Goal: Information Seeking & Learning: Learn about a topic

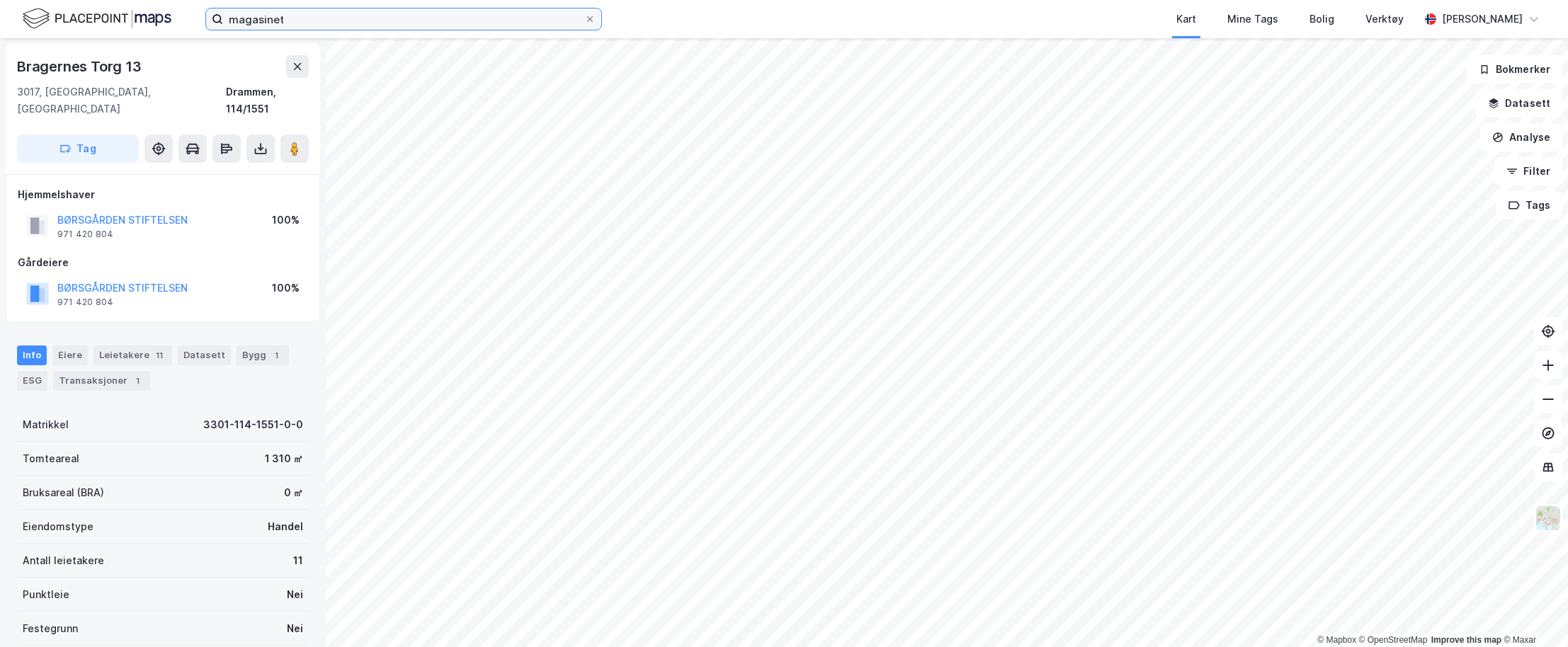
drag, startPoint x: 349, startPoint y: 9, endPoint x: 335, endPoint y: 15, distance: 15.2
click at [342, 12] on input "magasinet" at bounding box center [403, 19] width 361 height 21
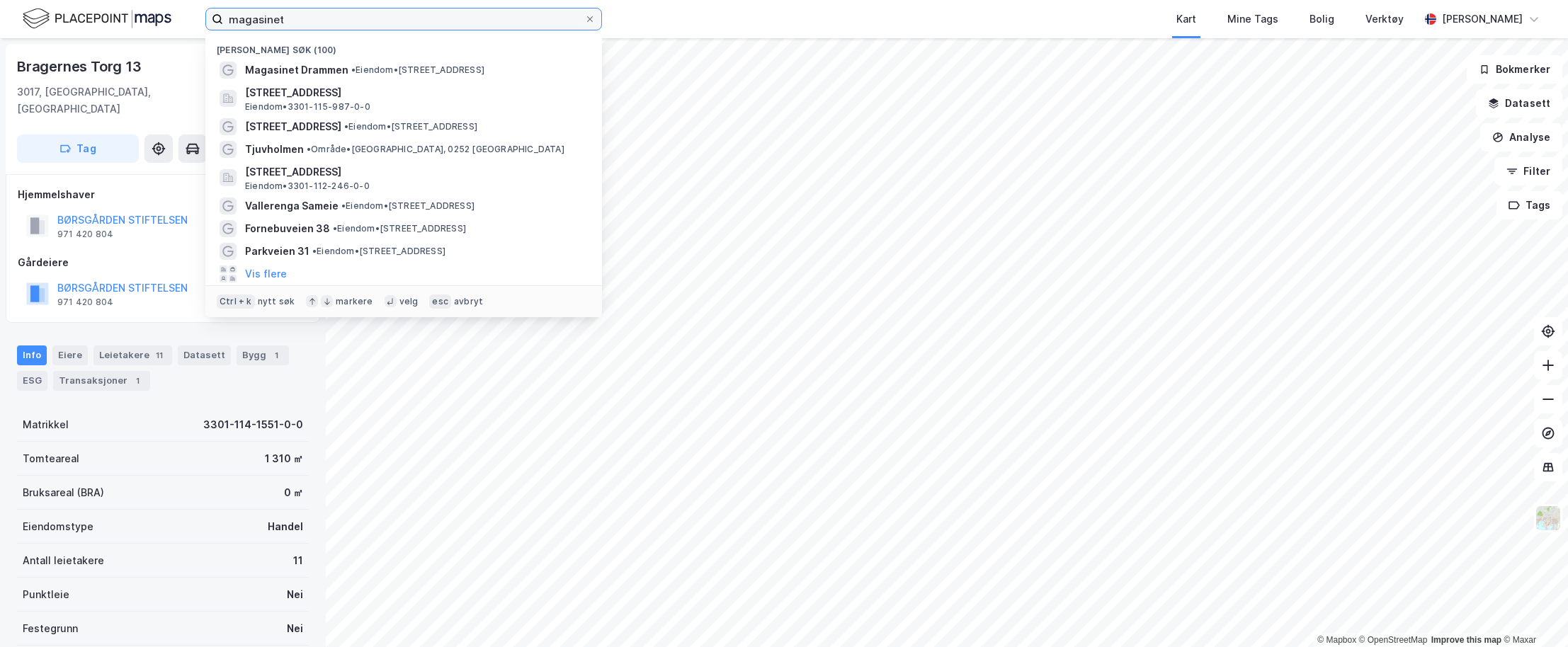
drag, startPoint x: 309, startPoint y: 18, endPoint x: 217, endPoint y: 19, distance: 92.0
click at [217, 19] on label "magasinet" at bounding box center [403, 19] width 397 height 22
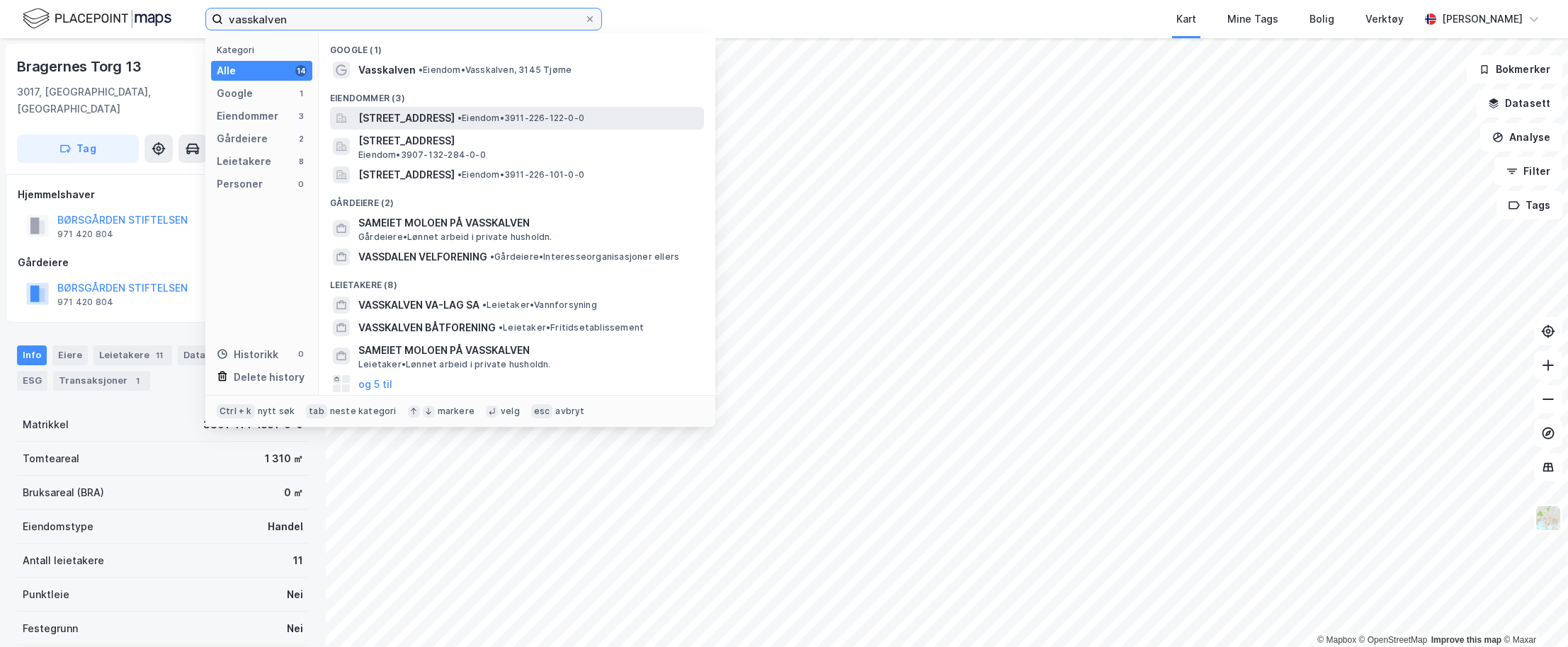
type input "vasskalven"
click at [390, 119] on span "[STREET_ADDRESS]" at bounding box center [406, 118] width 97 height 17
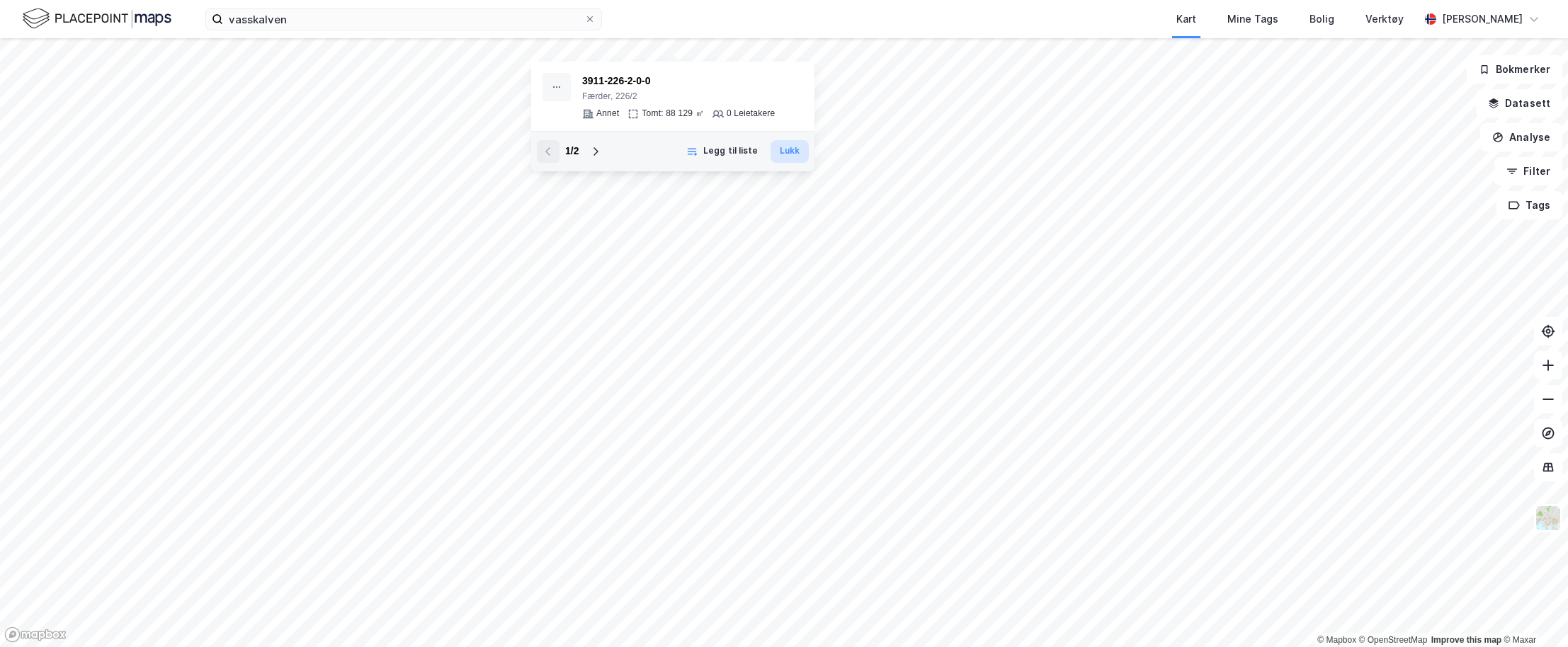
click at [794, 158] on button "Lukk" at bounding box center [789, 151] width 38 height 22
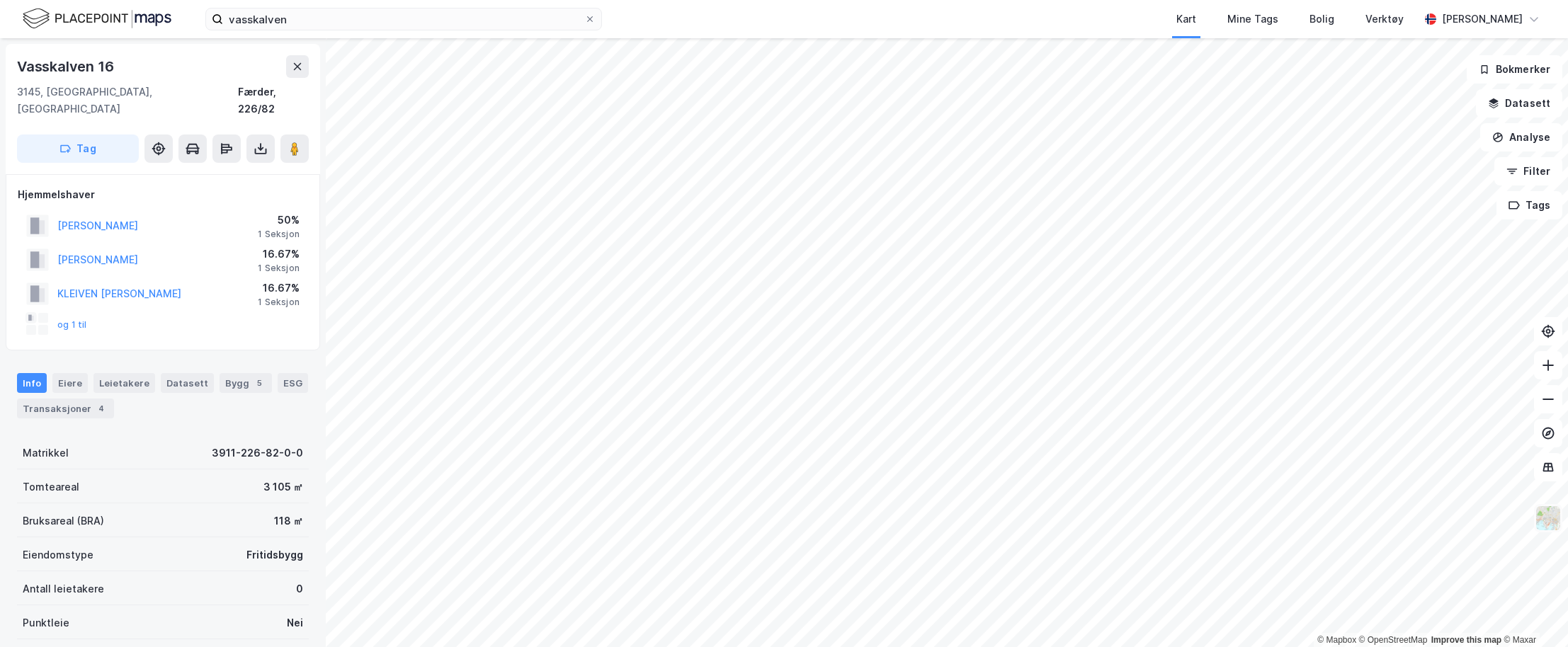
click at [1549, 524] on img at bounding box center [1548, 518] width 27 height 27
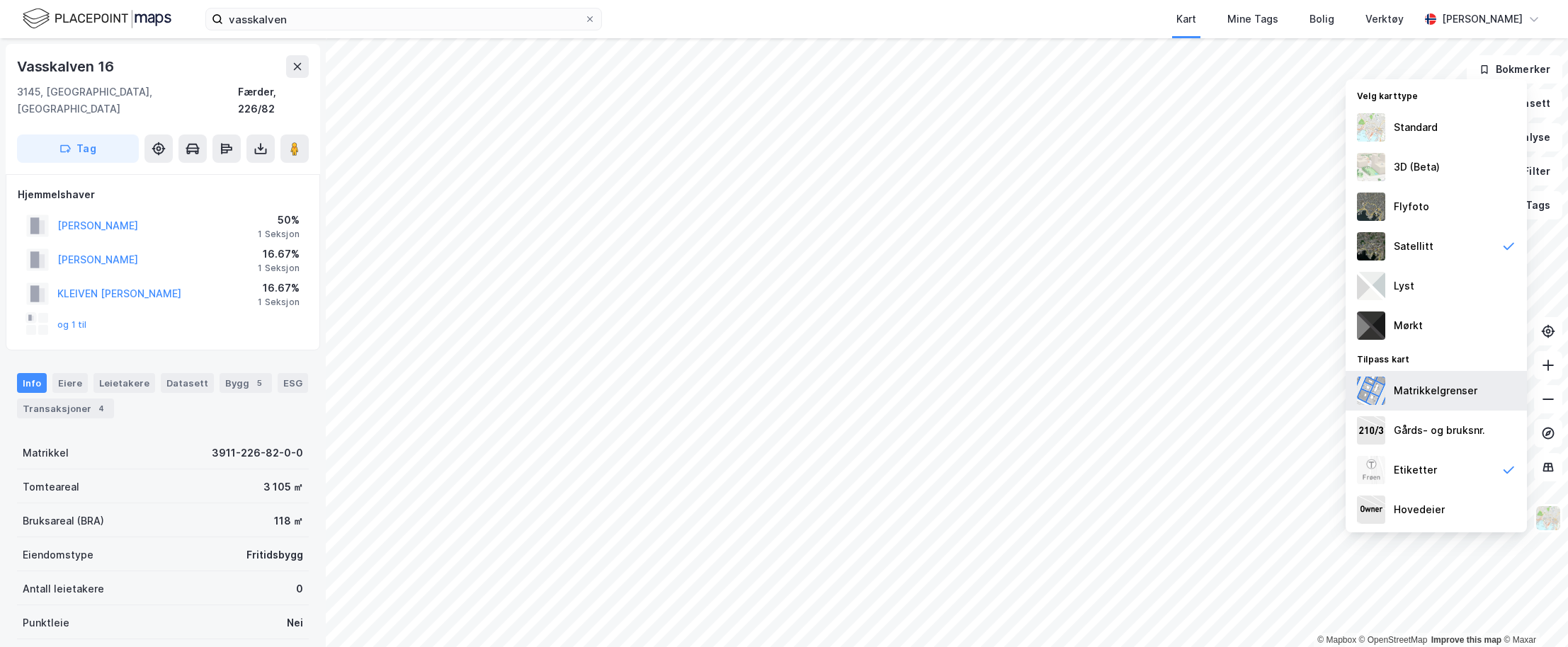
click at [1397, 434] on div "Gårds- og bruksnr." at bounding box center [1440, 431] width 91 height 17
click at [1419, 394] on div "Matrikkelgrenser" at bounding box center [1436, 390] width 84 height 17
click at [1422, 125] on div "Standard" at bounding box center [1416, 128] width 44 height 17
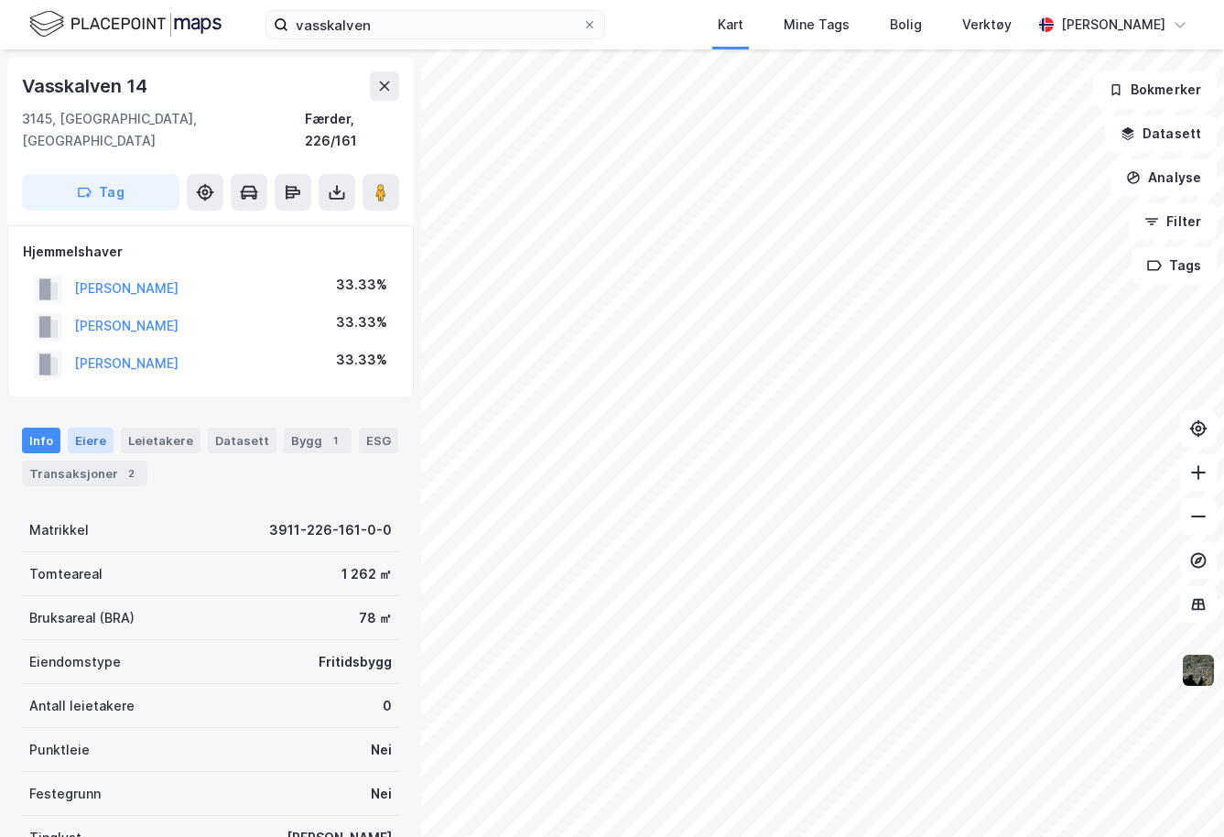
click at [88, 428] on div "Eiere" at bounding box center [91, 441] width 46 height 26
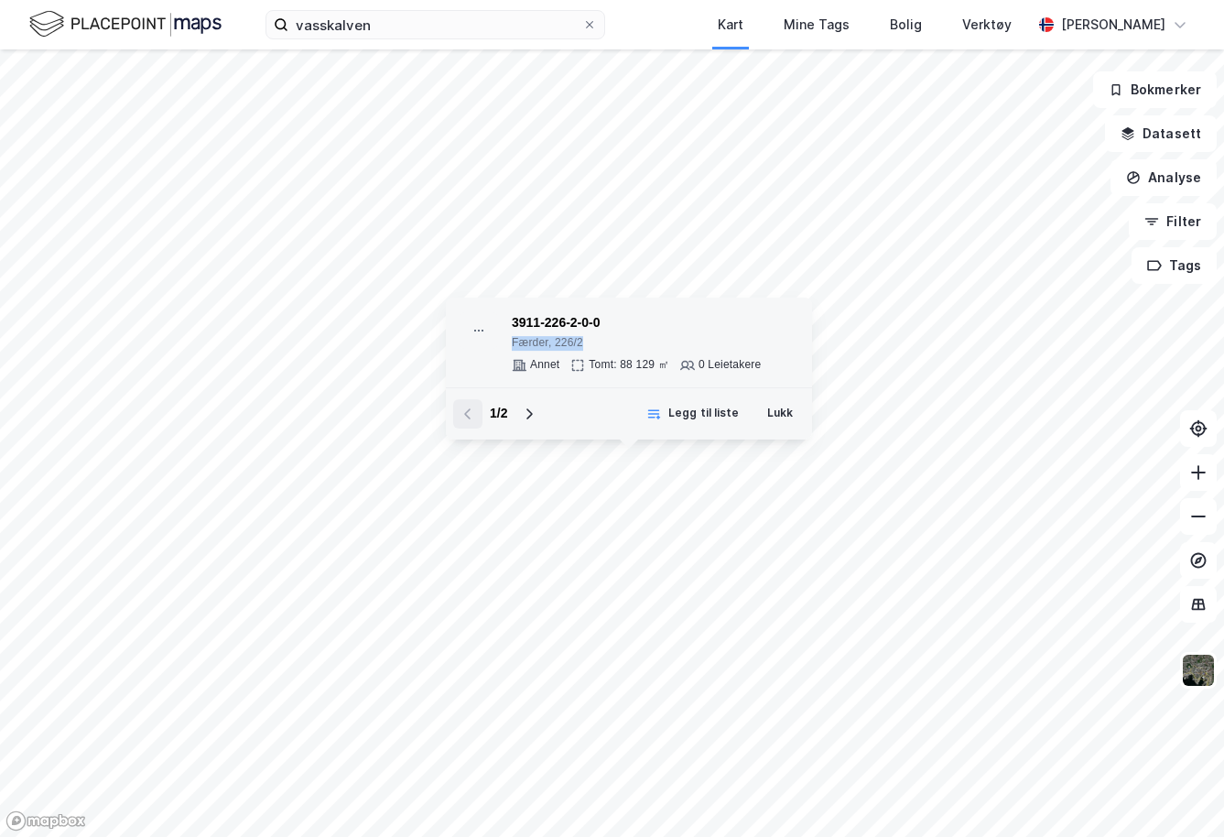
click at [768, 287] on div "© Mapbox © OpenStreetMap Improve this map © Maxar 3911-226-2-0-0 Færder, 226/2 …" at bounding box center [612, 442] width 1224 height 787
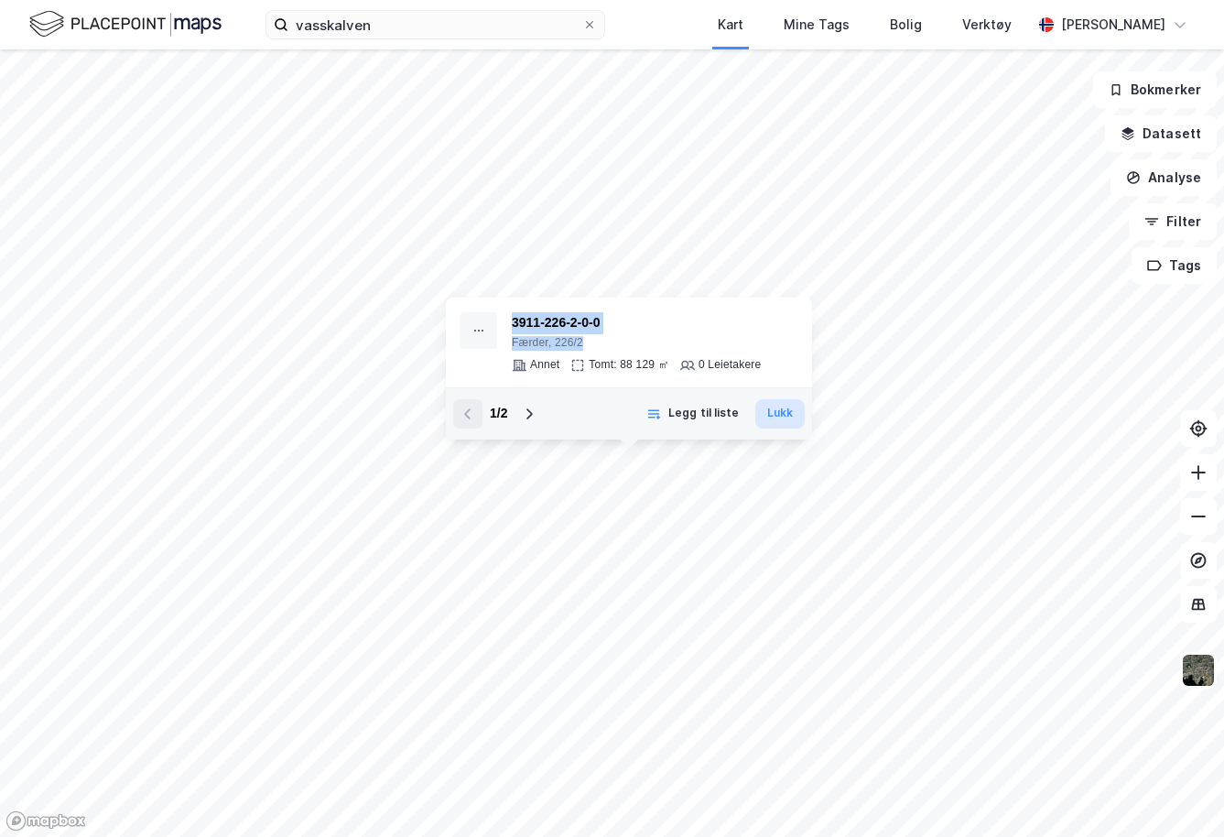
click at [778, 417] on button "Lukk" at bounding box center [779, 413] width 49 height 29
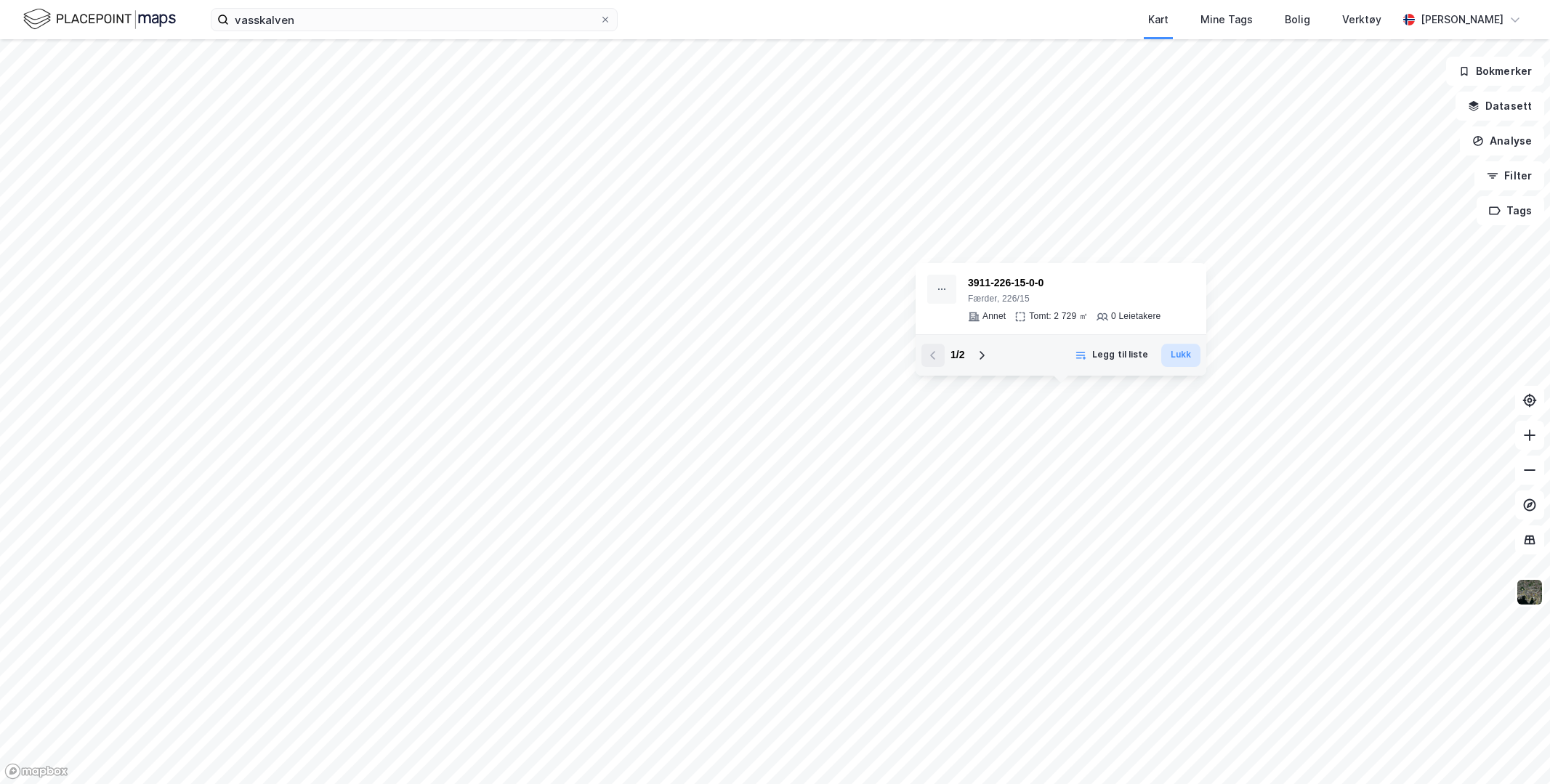
click at [1175, 356] on button "Lukk" at bounding box center [1180, 355] width 39 height 23
